Goal: Navigation & Orientation: Find specific page/section

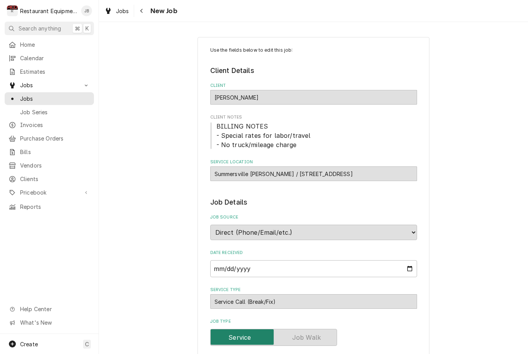
type textarea "x"
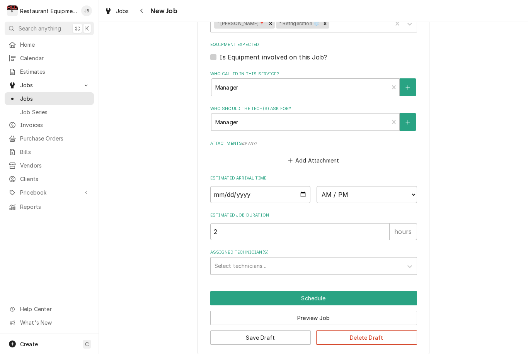
scroll to position [494, 0]
click at [141, 12] on icon "Navigate back" at bounding box center [141, 10] width 3 height 5
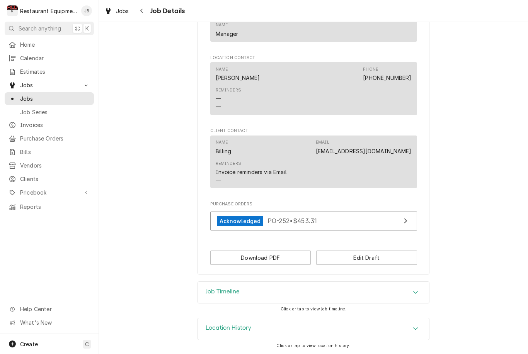
scroll to position [496, 0]
click at [206, 301] on div "Job Timeline" at bounding box center [313, 293] width 231 height 22
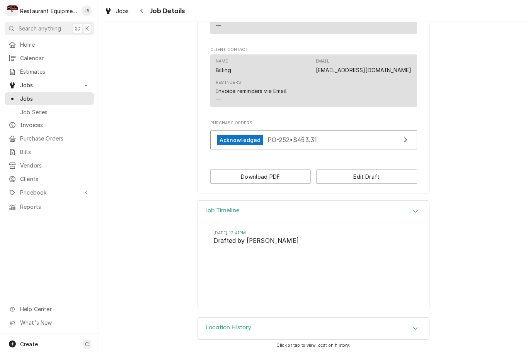
scroll to position [577, 0]
click at [143, 12] on icon "Navigate back" at bounding box center [141, 10] width 3 height 5
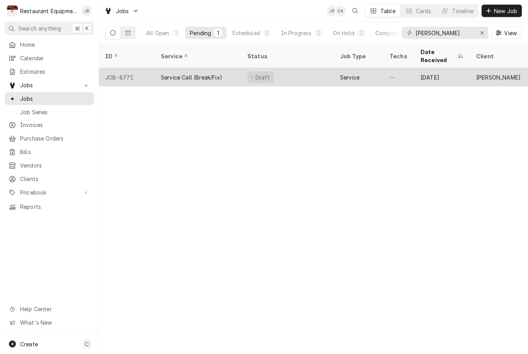
click at [277, 68] on div "Draft" at bounding box center [287, 77] width 93 height 19
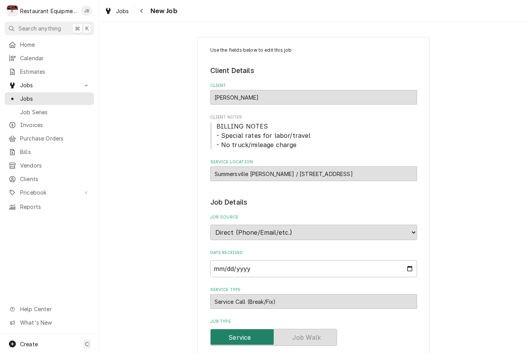
type textarea "x"
click at [15, 68] on div "Dynamic Content Wrapper" at bounding box center [12, 72] width 8 height 8
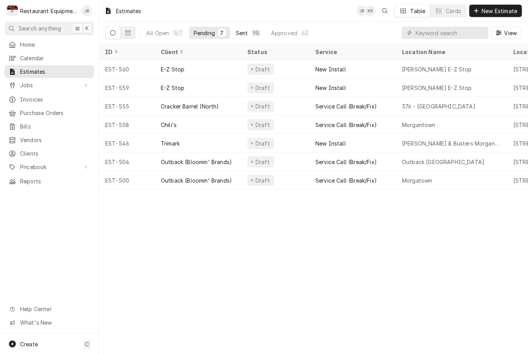
click at [249, 30] on button "Sent 98" at bounding box center [248, 33] width 34 height 12
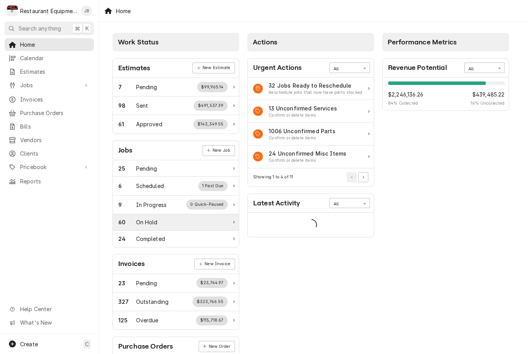
click at [219, 216] on div "60 On Hold" at bounding box center [176, 222] width 126 height 17
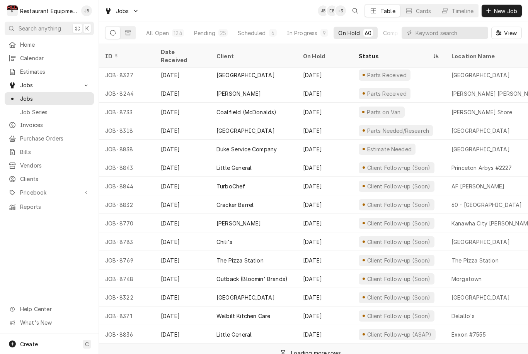
scroll to position [280, 0]
click at [453, 30] on input "Dynamic Content Wrapper" at bounding box center [449, 33] width 69 height 12
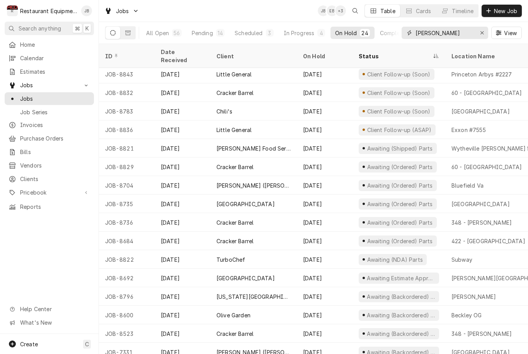
scroll to position [149, 0]
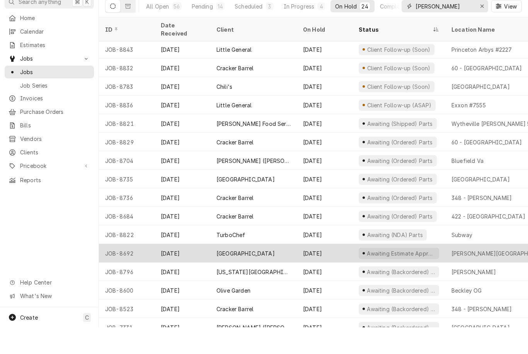
type input "[PERSON_NAME]"
click at [497, 276] on div "[PERSON_NAME][GEOGRAPHIC_DATA]" at bounding box center [500, 280] width 99 height 8
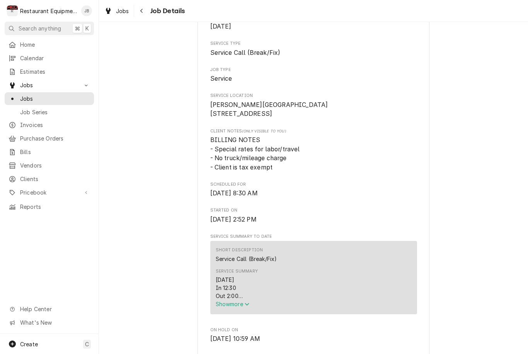
scroll to position [193, 0]
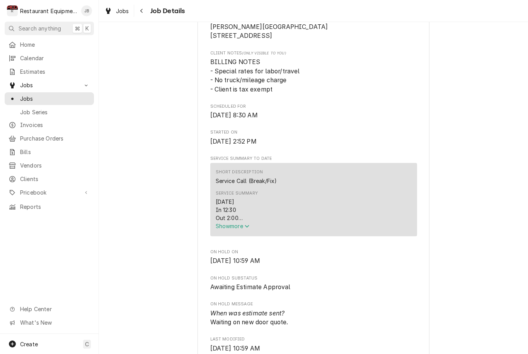
click at [236, 230] on button "Show more" at bounding box center [314, 226] width 196 height 8
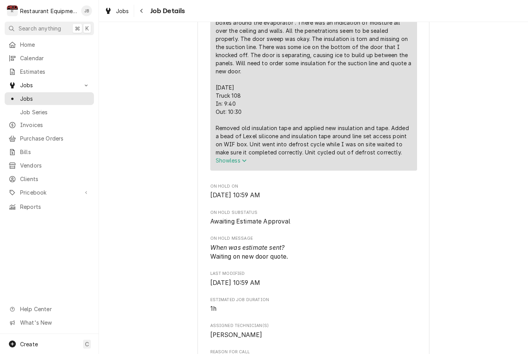
scroll to position [429, 0]
click at [143, 10] on div "Navigate back" at bounding box center [142, 11] width 8 height 8
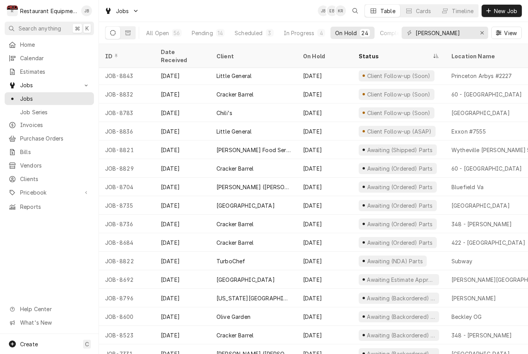
scroll to position [149, 0]
